Goal: Use online tool/utility: Utilize a website feature to perform a specific function

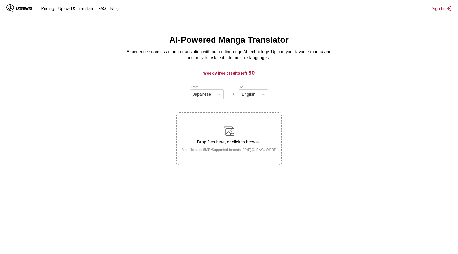
click at [248, 136] on div "Drop files here, or click to browse. Max file size: 5MB • Supported formats: JP…" at bounding box center [229, 139] width 103 height 26
click at [0, 0] on input "Drop files here, or click to browse. Max file size: 5MB • Supported formats: JP…" at bounding box center [0, 0] width 0 height 0
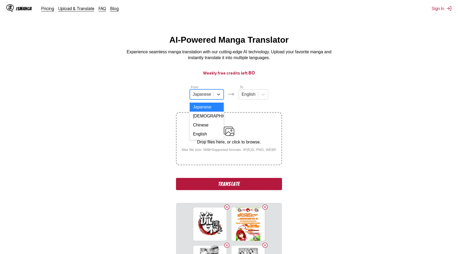
click at [211, 92] on div at bounding box center [202, 94] width 18 height 6
click at [207, 122] on div "Chinese" at bounding box center [207, 125] width 34 height 9
click at [233, 102] on div "From Chinese To English Drop files here, or click to browse. Max file size: 5MB…" at bounding box center [229, 197] width 106 height 224
click at [230, 130] on img at bounding box center [229, 131] width 11 height 11
click at [0, 0] on input "Drop files here, or click to browse. Max file size: 5MB • Supported formats: JP…" at bounding box center [0, 0] width 0 height 0
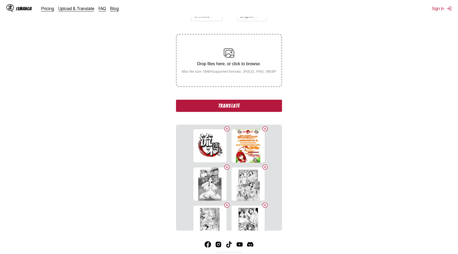
scroll to position [112, 0]
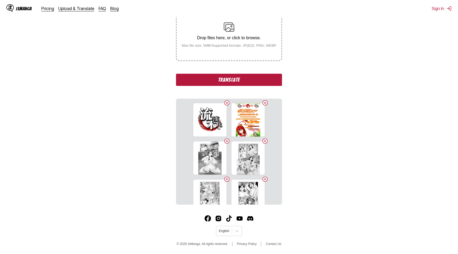
click at [252, 80] on button "Translate" at bounding box center [229, 80] width 106 height 12
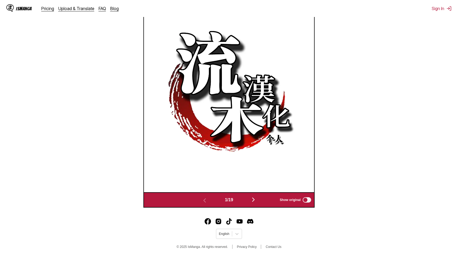
scroll to position [228, 0]
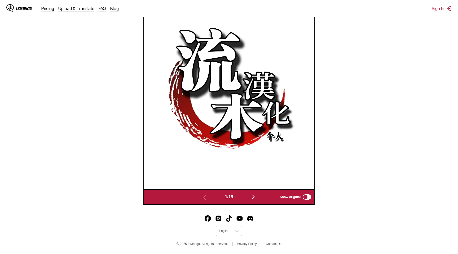
click at [260, 198] on button "button" at bounding box center [254, 197] width 32 height 8
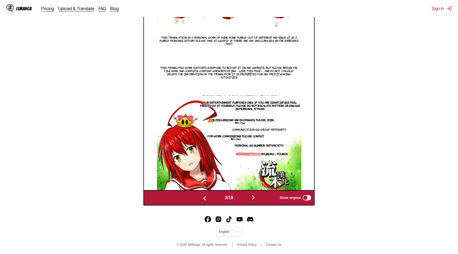
click at [260, 198] on div "2 / 19 Show original" at bounding box center [229, 197] width 172 height 15
click at [260, 202] on button "button" at bounding box center [254, 198] width 32 height 8
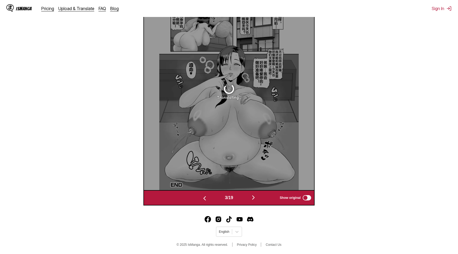
click at [271, 230] on footer "English © 2025 IsManga. All rights reserved. Privacy Policy Contact Us" at bounding box center [229, 232] width 458 height 45
click at [254, 201] on img "button" at bounding box center [253, 197] width 6 height 6
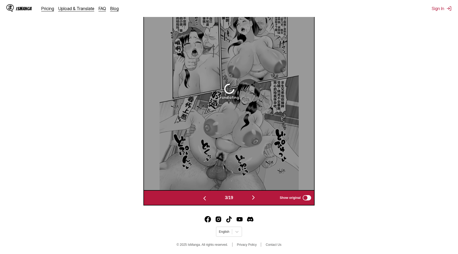
click at [254, 201] on img "button" at bounding box center [253, 197] width 6 height 6
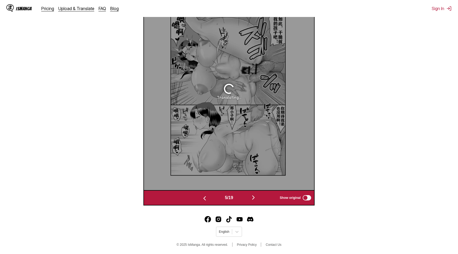
click at [254, 201] on img "button" at bounding box center [253, 197] width 6 height 6
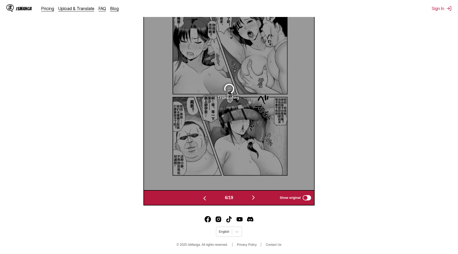
click at [254, 201] on img "button" at bounding box center [253, 197] width 6 height 6
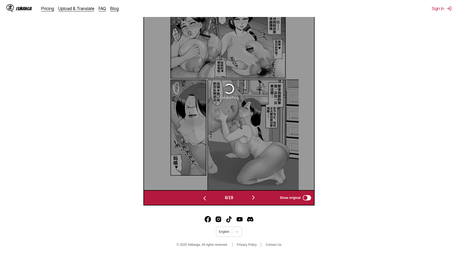
click at [254, 201] on img "button" at bounding box center [253, 197] width 6 height 6
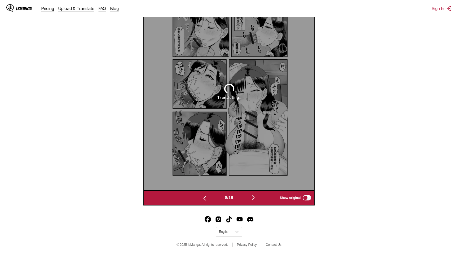
click at [254, 201] on img "button" at bounding box center [253, 197] width 6 height 6
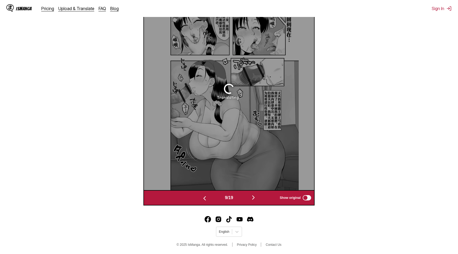
click at [254, 201] on img "button" at bounding box center [253, 197] width 6 height 6
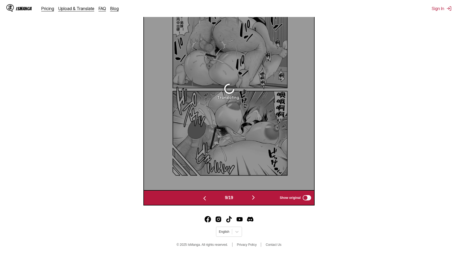
click at [254, 201] on img "button" at bounding box center [253, 197] width 6 height 6
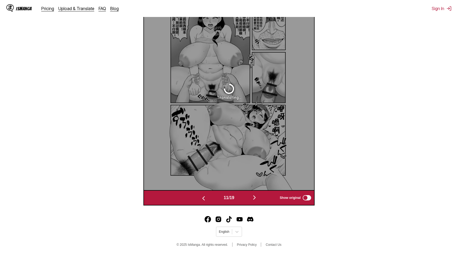
click at [254, 201] on img "button" at bounding box center [254, 197] width 6 height 6
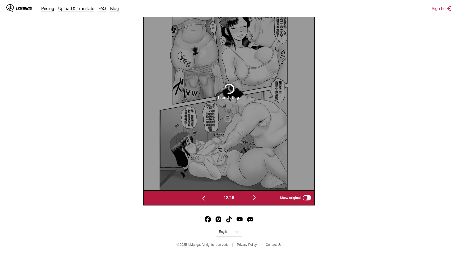
click at [254, 201] on img "button" at bounding box center [254, 197] width 6 height 6
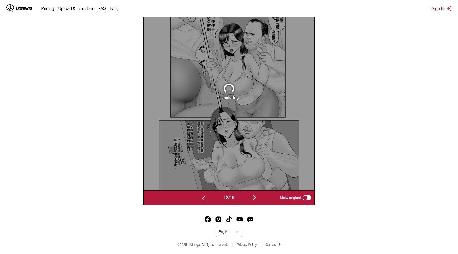
click at [254, 201] on img "button" at bounding box center [254, 197] width 6 height 6
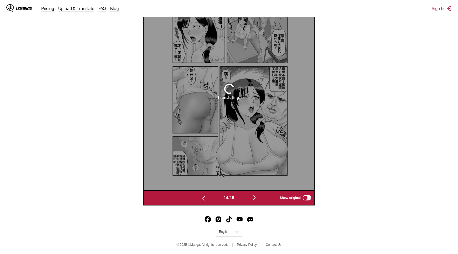
click at [254, 201] on img "button" at bounding box center [254, 197] width 6 height 6
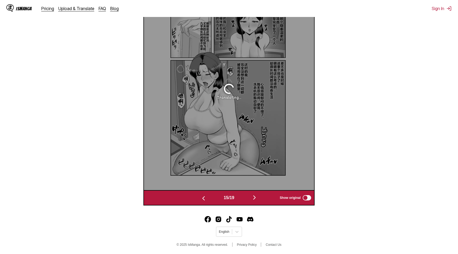
click at [254, 201] on img "button" at bounding box center [254, 197] width 6 height 6
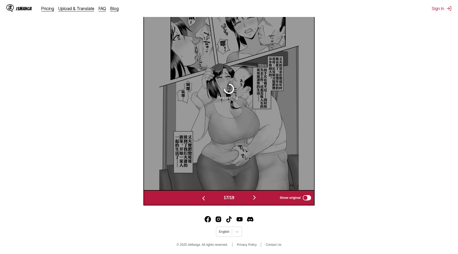
click at [254, 201] on img "button" at bounding box center [254, 197] width 6 height 6
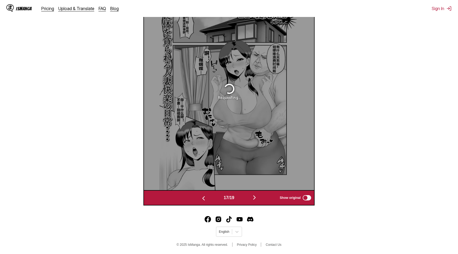
click at [254, 201] on img "button" at bounding box center [254, 197] width 6 height 6
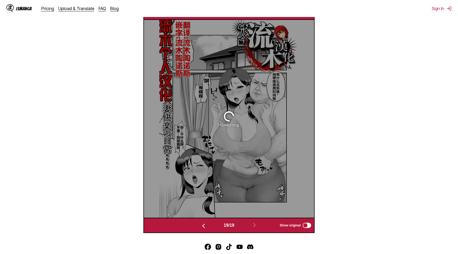
scroll to position [193, 0]
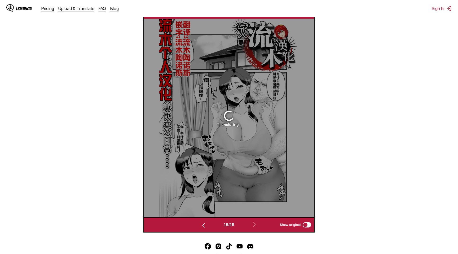
click at [116, 51] on section "From Chinese To English Drop files here, or click to browse. Max file size: 5MB…" at bounding box center [229, 62] width 450 height 341
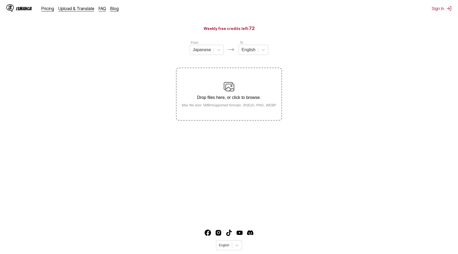
click at [208, 83] on label "Drop files here, or click to browse. Max file size: 5MB • Supported formats: JP…" at bounding box center [229, 94] width 105 height 52
click at [0, 0] on input "Drop files here, or click to browse. Max file size: 5MB • Supported formats: JP…" at bounding box center [0, 0] width 0 height 0
click at [203, 50] on div at bounding box center [202, 50] width 18 height 6
click at [213, 82] on div "Chinese" at bounding box center [207, 80] width 34 height 9
click at [223, 91] on div "Drop files here, or click to browse. Max file size: 5MB • Supported formats: JP…" at bounding box center [229, 94] width 103 height 26
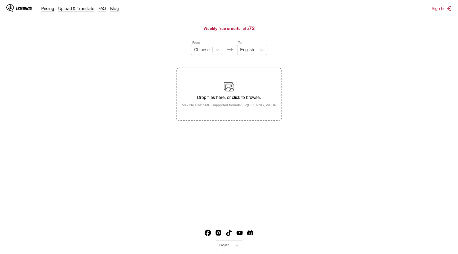
click at [0, 0] on input "Drop files here, or click to browse. Max file size: 5MB • Supported formats: JP…" at bounding box center [0, 0] width 0 height 0
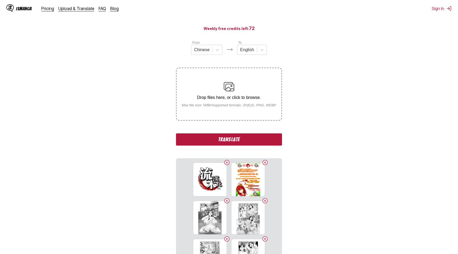
click at [227, 146] on button "Translate" at bounding box center [229, 139] width 106 height 12
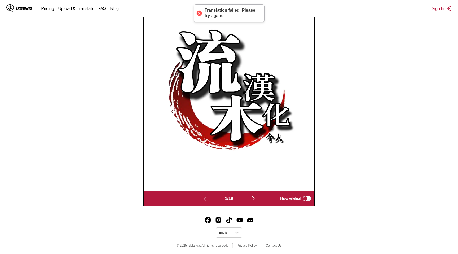
scroll to position [228, 0]
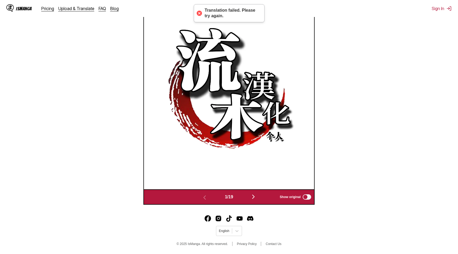
click at [252, 195] on img "button" at bounding box center [253, 197] width 6 height 6
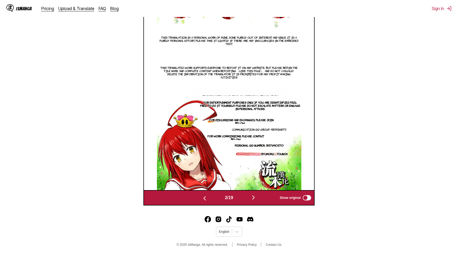
click at [252, 190] on img at bounding box center [229, 91] width 145 height 198
click at [253, 201] on img "button" at bounding box center [253, 197] width 6 height 6
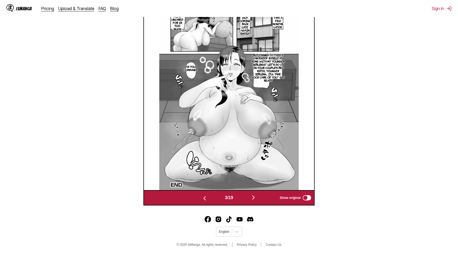
click at [253, 201] on img "button" at bounding box center [253, 197] width 6 height 6
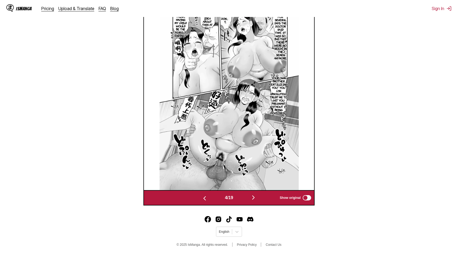
click at [253, 201] on img "button" at bounding box center [253, 197] width 6 height 6
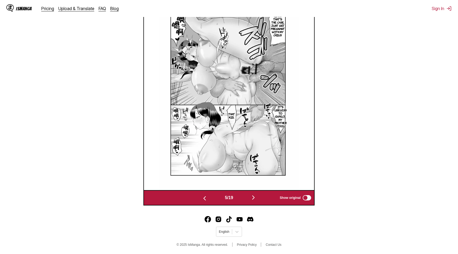
click at [253, 201] on img "button" at bounding box center [253, 197] width 6 height 6
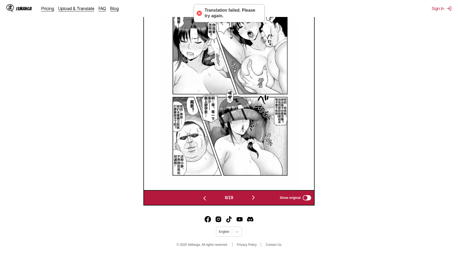
click at [253, 201] on img "button" at bounding box center [253, 197] width 6 height 6
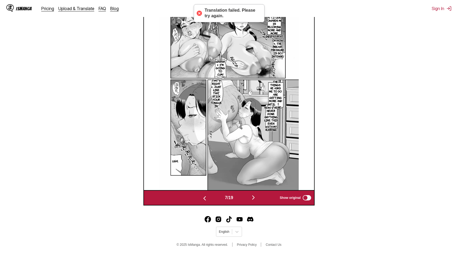
click at [253, 201] on img "button" at bounding box center [253, 197] width 6 height 6
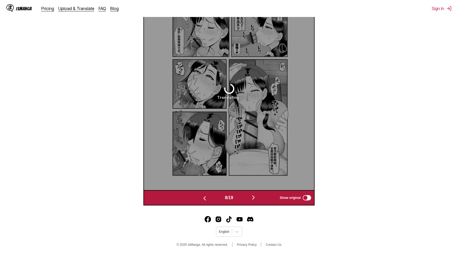
click at [253, 201] on img "button" at bounding box center [253, 197] width 6 height 6
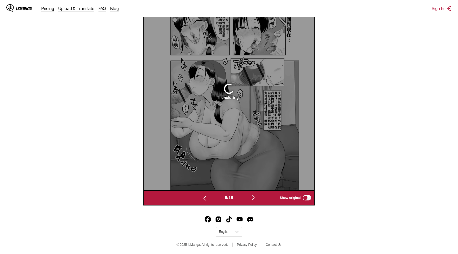
click at [253, 201] on img "button" at bounding box center [253, 197] width 6 height 6
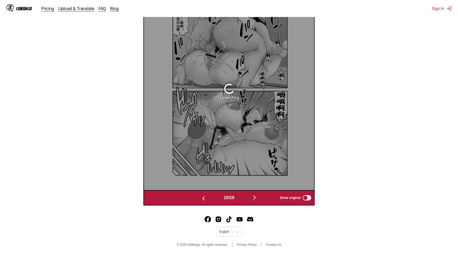
click at [253, 201] on img "button" at bounding box center [254, 197] width 6 height 6
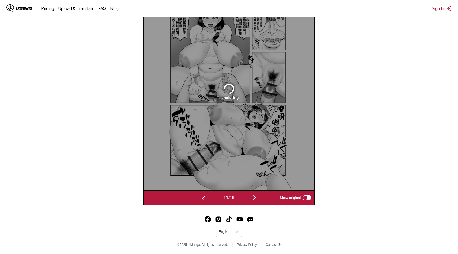
click at [253, 201] on img "button" at bounding box center [254, 197] width 6 height 6
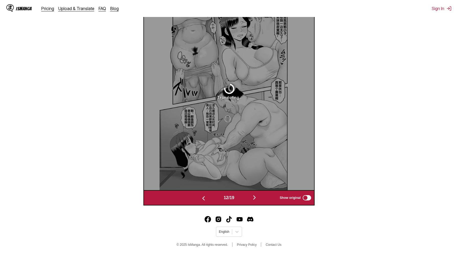
click at [253, 201] on img "button" at bounding box center [254, 197] width 6 height 6
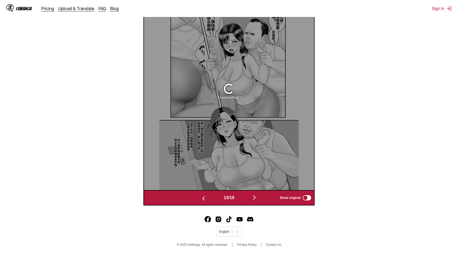
click at [253, 201] on img "button" at bounding box center [254, 197] width 6 height 6
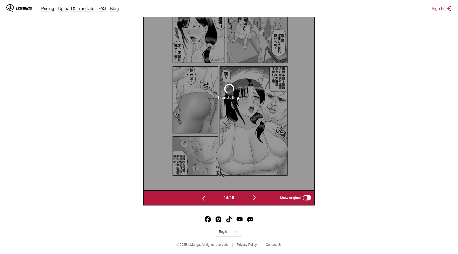
click at [253, 201] on img "button" at bounding box center [254, 197] width 6 height 6
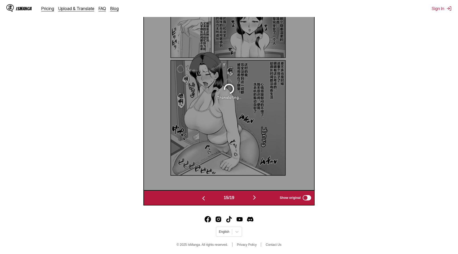
click at [253, 201] on img "button" at bounding box center [254, 197] width 6 height 6
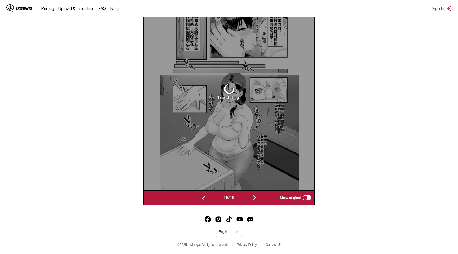
click at [253, 201] on img "button" at bounding box center [254, 197] width 6 height 6
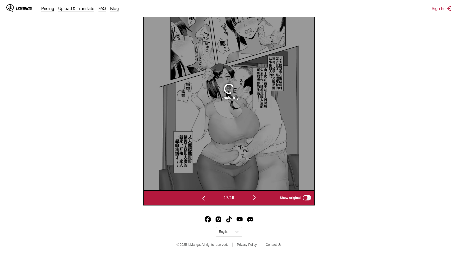
click at [253, 201] on img "button" at bounding box center [254, 197] width 6 height 6
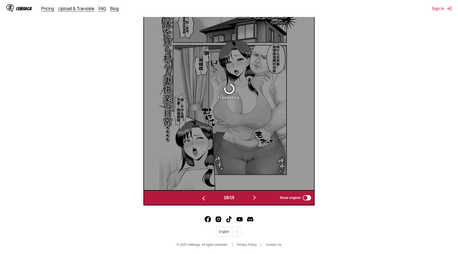
click at [253, 201] on img "button" at bounding box center [254, 197] width 6 height 6
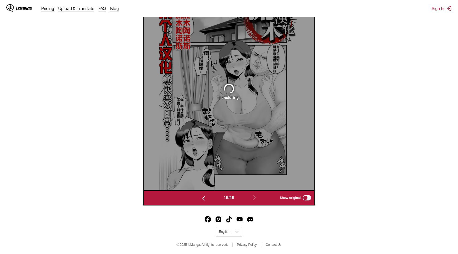
click at [205, 202] on button "button" at bounding box center [204, 198] width 32 height 8
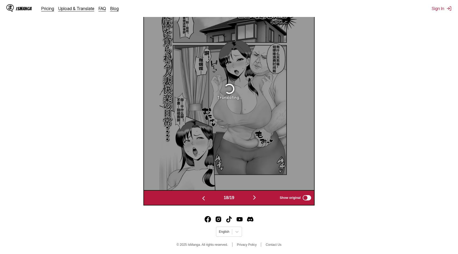
click at [205, 202] on button "button" at bounding box center [204, 198] width 32 height 8
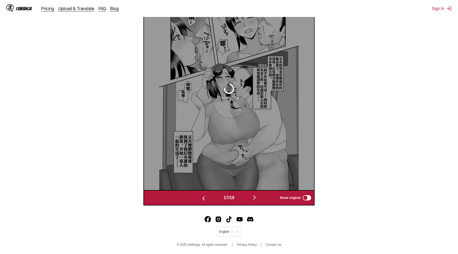
click at [205, 201] on img "button" at bounding box center [203, 198] width 6 height 6
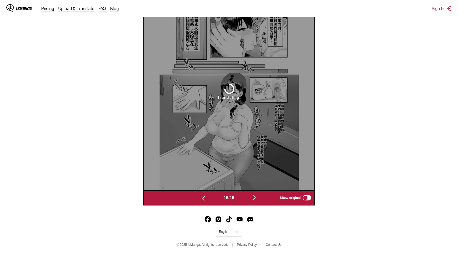
click at [205, 202] on button "button" at bounding box center [204, 198] width 32 height 8
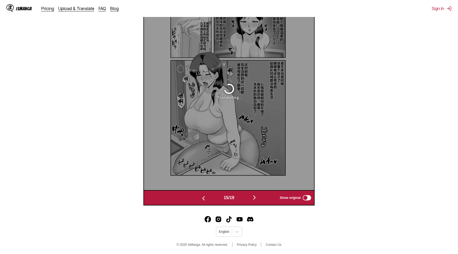
click at [205, 201] on img "button" at bounding box center [203, 198] width 6 height 6
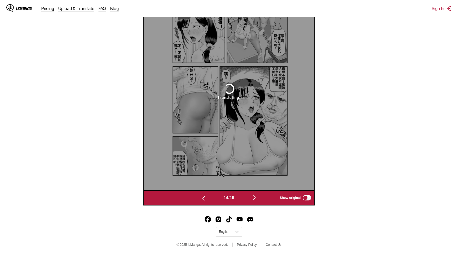
click at [205, 202] on button "button" at bounding box center [204, 198] width 32 height 8
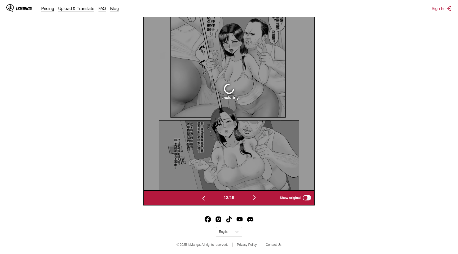
click at [205, 201] on img "button" at bounding box center [203, 198] width 6 height 6
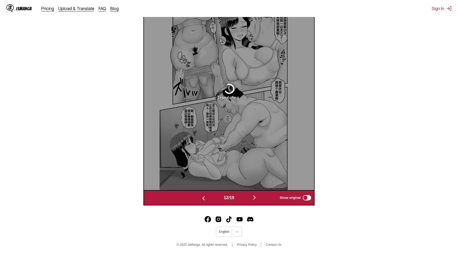
click at [205, 201] on img "button" at bounding box center [203, 198] width 6 height 6
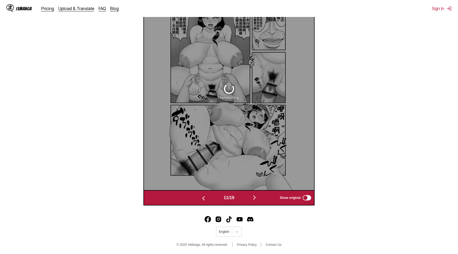
click at [205, 201] on img "button" at bounding box center [203, 198] width 6 height 6
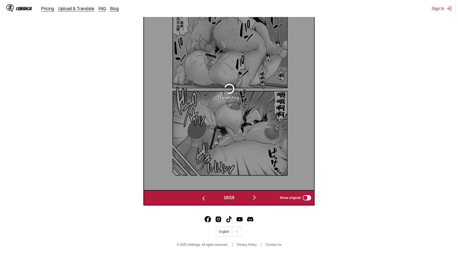
click at [205, 202] on button "button" at bounding box center [204, 198] width 32 height 8
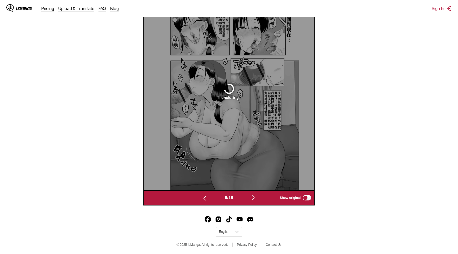
click at [205, 201] on img "button" at bounding box center [204, 198] width 6 height 6
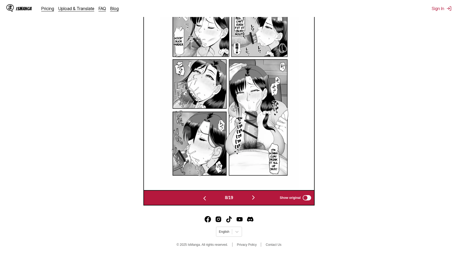
click at [205, 201] on img "button" at bounding box center [204, 198] width 6 height 6
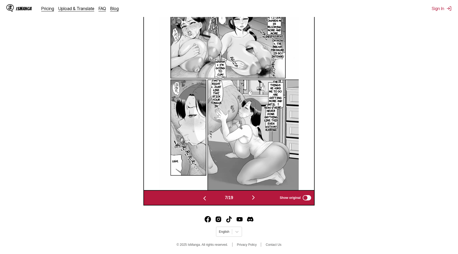
click at [205, 201] on img "button" at bounding box center [204, 198] width 6 height 6
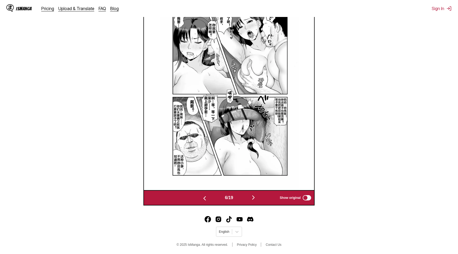
click at [205, 201] on img "button" at bounding box center [204, 198] width 6 height 6
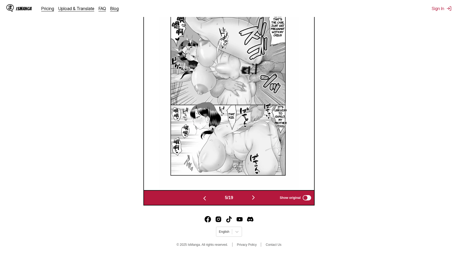
click at [205, 201] on img "button" at bounding box center [204, 198] width 6 height 6
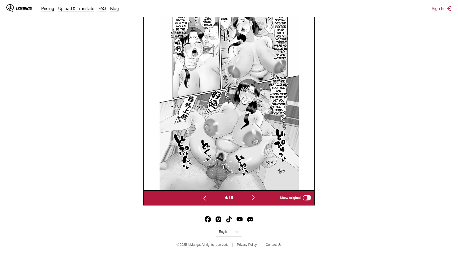
click at [205, 201] on img "button" at bounding box center [204, 198] width 6 height 6
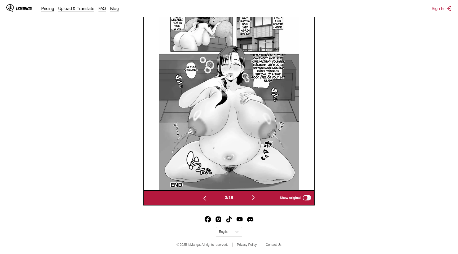
click at [205, 201] on img "button" at bounding box center [204, 198] width 6 height 6
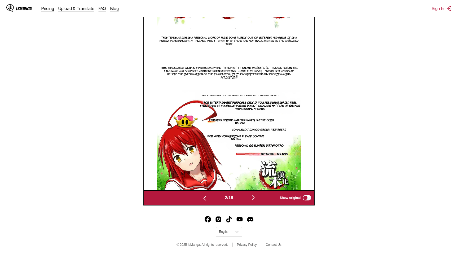
click at [205, 201] on img "button" at bounding box center [204, 198] width 6 height 6
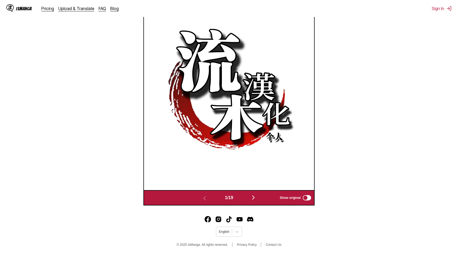
click at [246, 202] on button "button" at bounding box center [254, 198] width 32 height 8
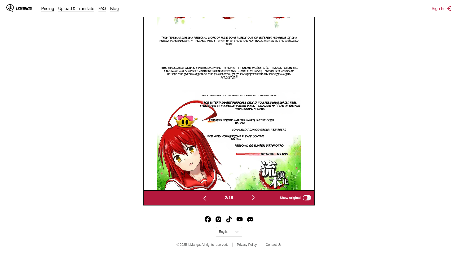
click at [246, 202] on button "button" at bounding box center [254, 198] width 32 height 8
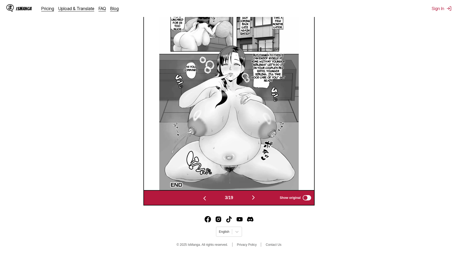
click at [247, 202] on button "button" at bounding box center [254, 198] width 32 height 8
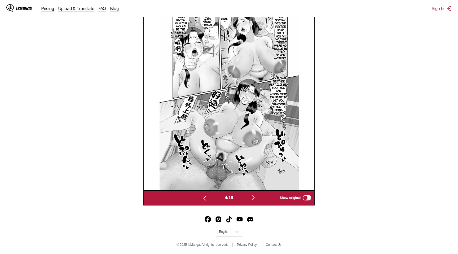
click at [247, 202] on button "button" at bounding box center [254, 198] width 32 height 8
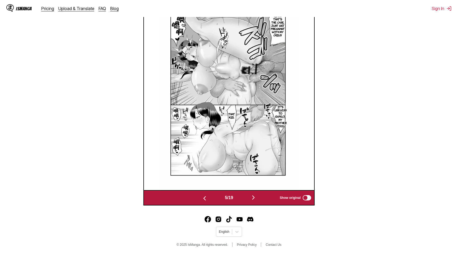
click at [247, 202] on button "button" at bounding box center [254, 198] width 32 height 8
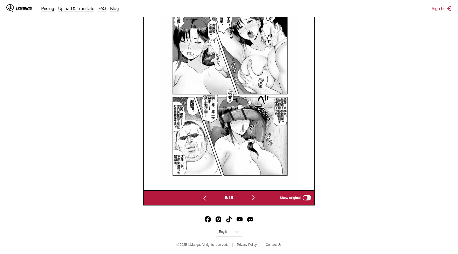
click at [247, 202] on button "button" at bounding box center [254, 198] width 32 height 8
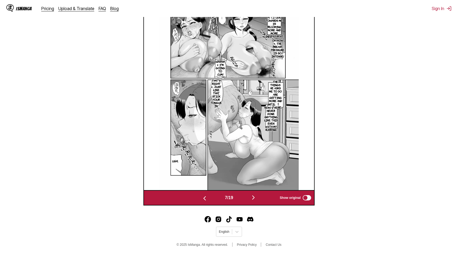
click at [247, 202] on button "button" at bounding box center [254, 198] width 32 height 8
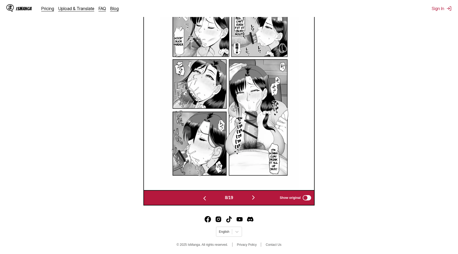
click at [247, 202] on button "button" at bounding box center [254, 198] width 32 height 8
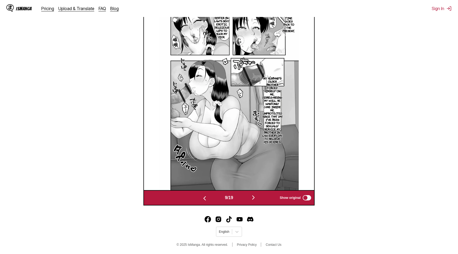
click at [247, 202] on button "button" at bounding box center [254, 198] width 32 height 8
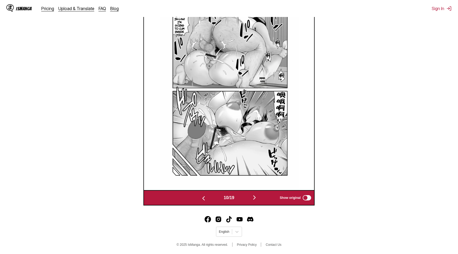
click at [247, 202] on button "button" at bounding box center [255, 198] width 32 height 8
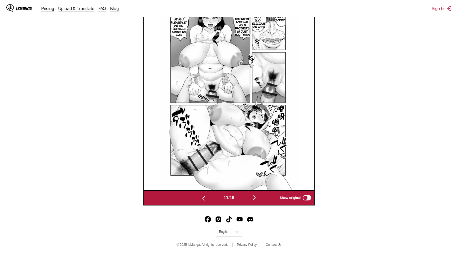
click at [247, 202] on button "button" at bounding box center [255, 198] width 32 height 8
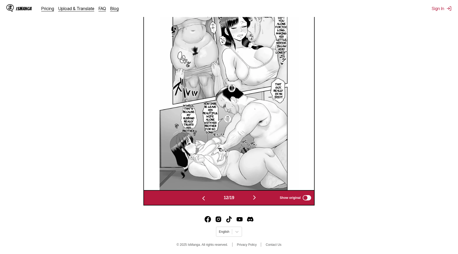
click at [247, 202] on button "button" at bounding box center [255, 198] width 32 height 8
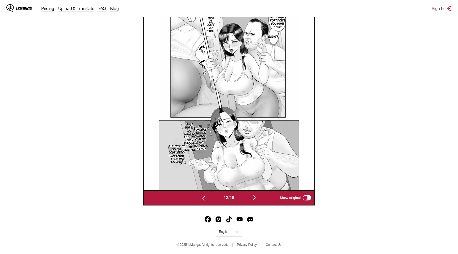
click at [247, 202] on button "button" at bounding box center [255, 198] width 32 height 8
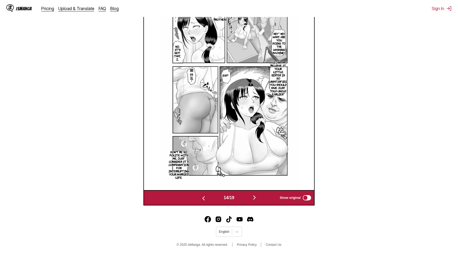
click at [256, 201] on img "button" at bounding box center [254, 197] width 6 height 6
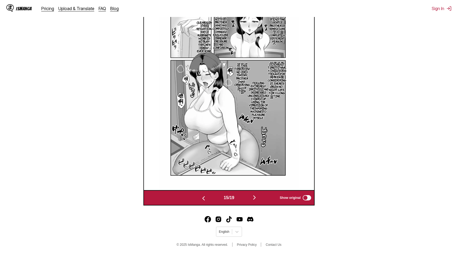
click at [256, 201] on img "button" at bounding box center [254, 197] width 6 height 6
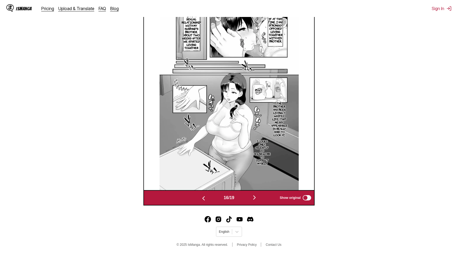
click at [247, 202] on button "button" at bounding box center [255, 198] width 32 height 8
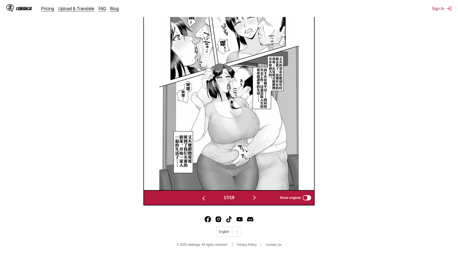
click at [362, 105] on section "From Chinese To English Drop files here, or click to browse. Max file size: 5MB…" at bounding box center [229, 35] width 450 height 341
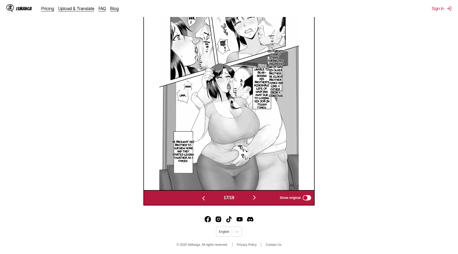
click at [255, 201] on img "button" at bounding box center [254, 197] width 6 height 6
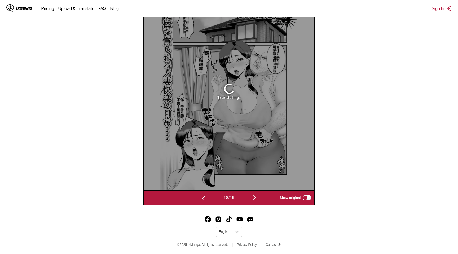
click at [255, 201] on img "button" at bounding box center [254, 197] width 6 height 6
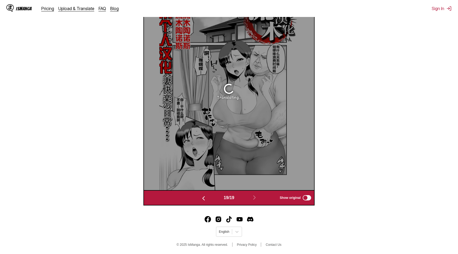
click at [209, 202] on button "button" at bounding box center [204, 198] width 32 height 8
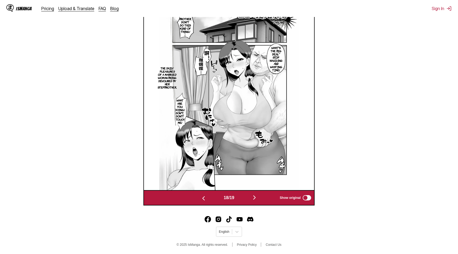
scroll to position [201, 0]
click at [209, 202] on button "button" at bounding box center [204, 198] width 32 height 8
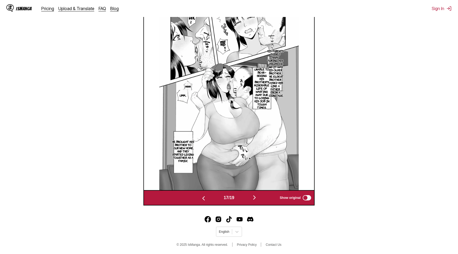
click at [209, 202] on button "button" at bounding box center [204, 198] width 32 height 8
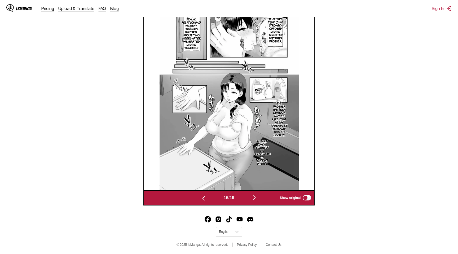
click at [208, 202] on button "button" at bounding box center [204, 198] width 32 height 8
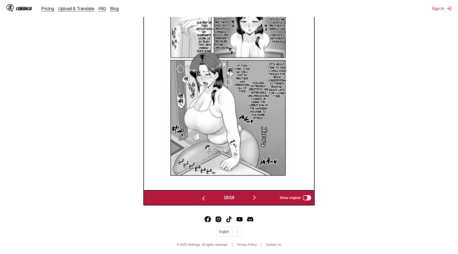
click at [201, 201] on img "button" at bounding box center [203, 198] width 6 height 6
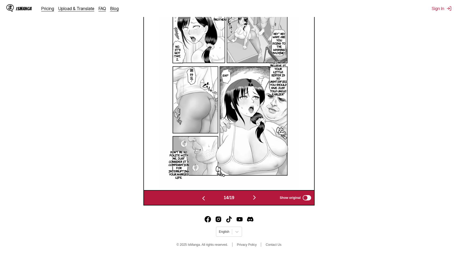
click at [201, 201] on img "button" at bounding box center [203, 198] width 6 height 6
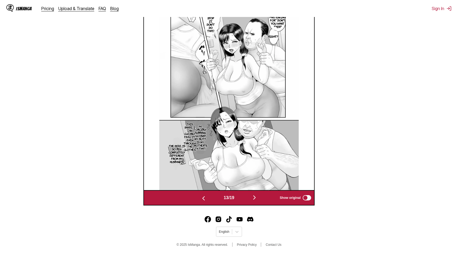
click at [201, 201] on img "button" at bounding box center [203, 198] width 6 height 6
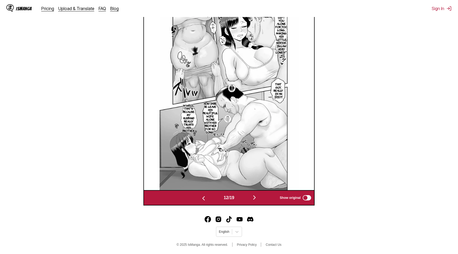
click at [201, 201] on img "button" at bounding box center [203, 198] width 6 height 6
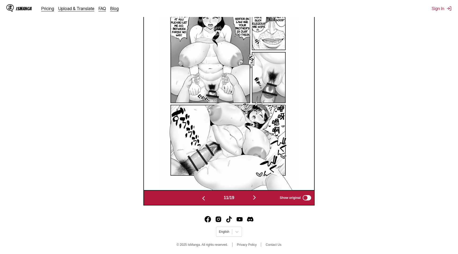
click at [201, 201] on img "button" at bounding box center [203, 198] width 6 height 6
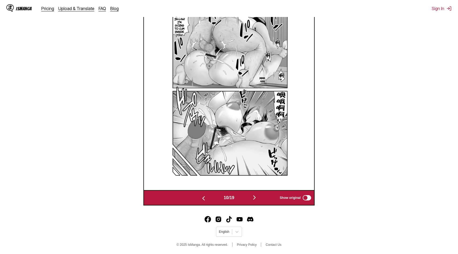
click at [201, 201] on img "button" at bounding box center [203, 198] width 6 height 6
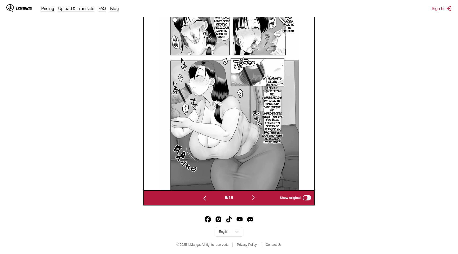
click at [201, 201] on img "button" at bounding box center [204, 198] width 6 height 6
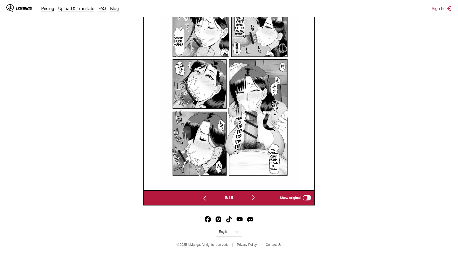
click at [201, 201] on img "button" at bounding box center [204, 198] width 6 height 6
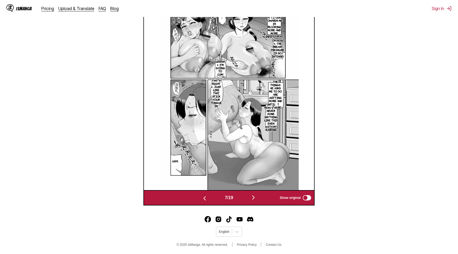
click at [201, 201] on img "button" at bounding box center [204, 198] width 6 height 6
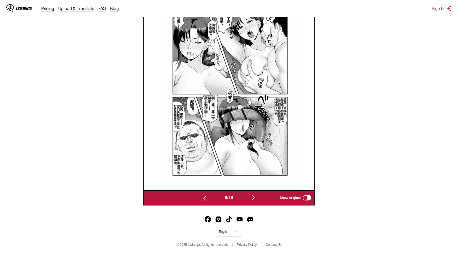
click at [201, 201] on img "button" at bounding box center [204, 198] width 6 height 6
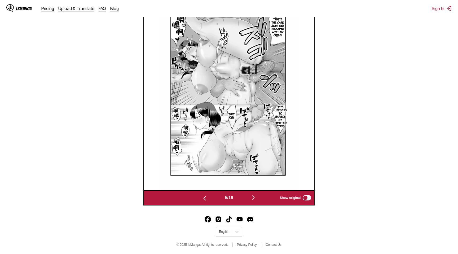
click at [200, 202] on button "button" at bounding box center [205, 198] width 32 height 8
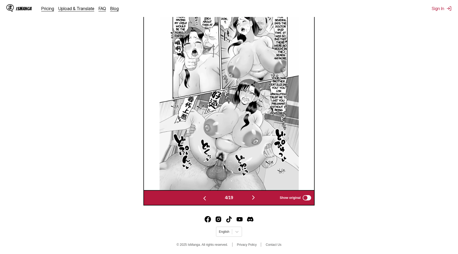
click at [201, 201] on img "button" at bounding box center [204, 198] width 6 height 6
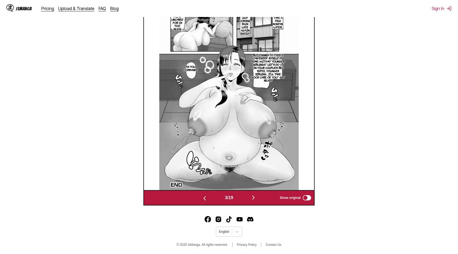
click at [201, 201] on img "button" at bounding box center [204, 198] width 6 height 6
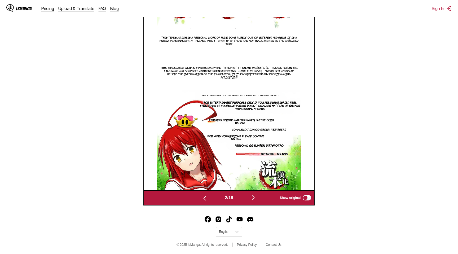
click at [251, 201] on img "button" at bounding box center [253, 197] width 6 height 6
